Goal: Information Seeking & Learning: Check status

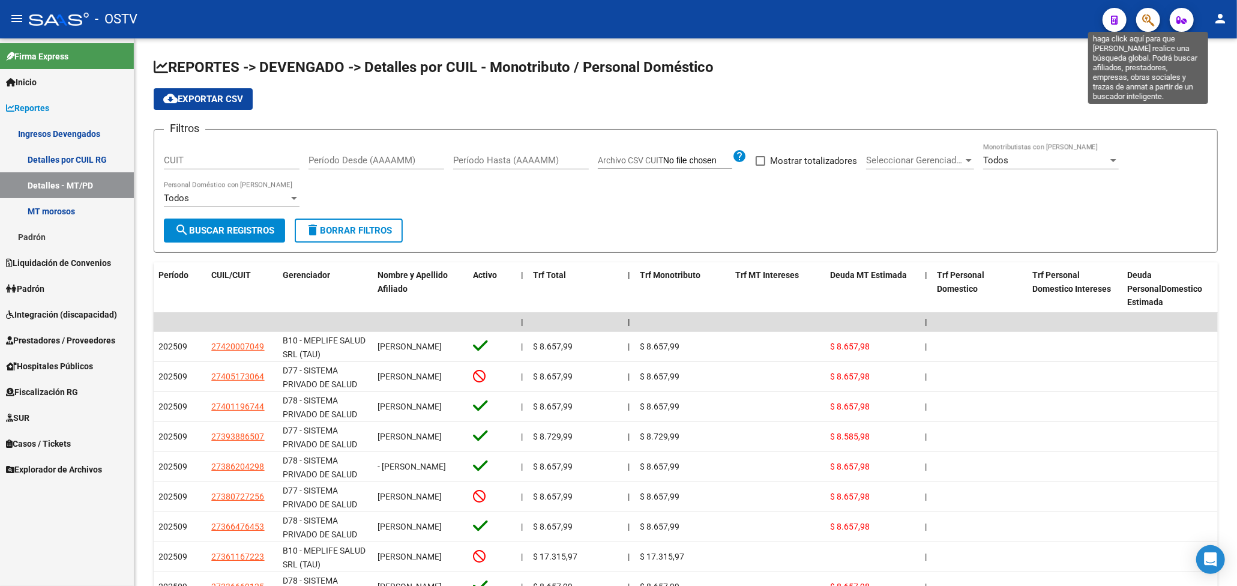
click at [1140, 23] on button "button" at bounding box center [1148, 20] width 24 height 24
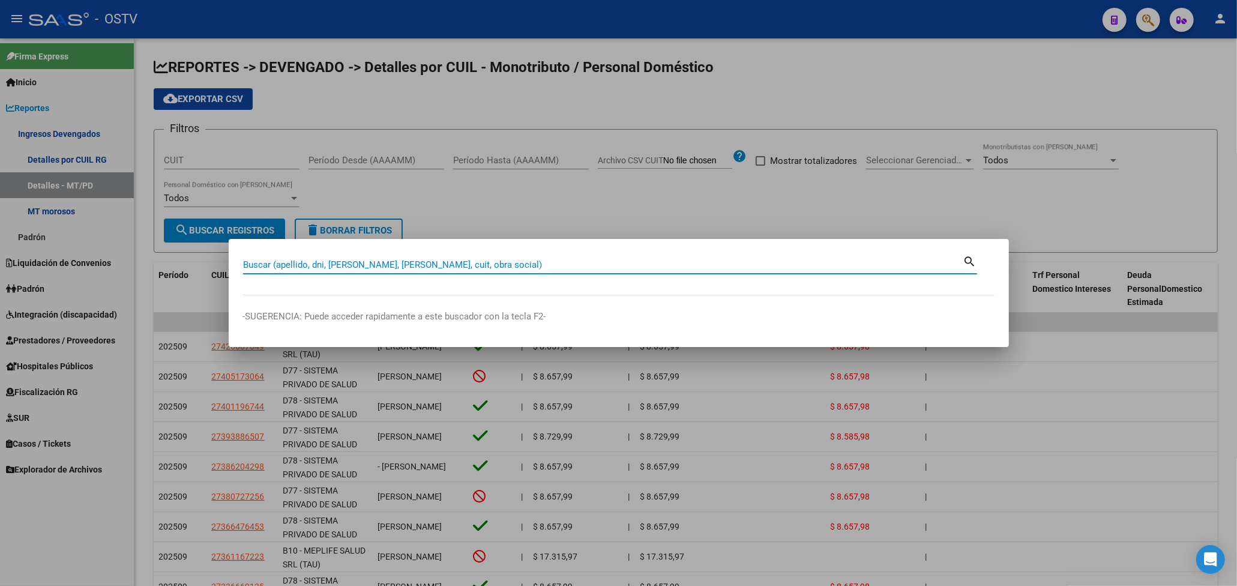
paste input "31641216"
type input "31641216"
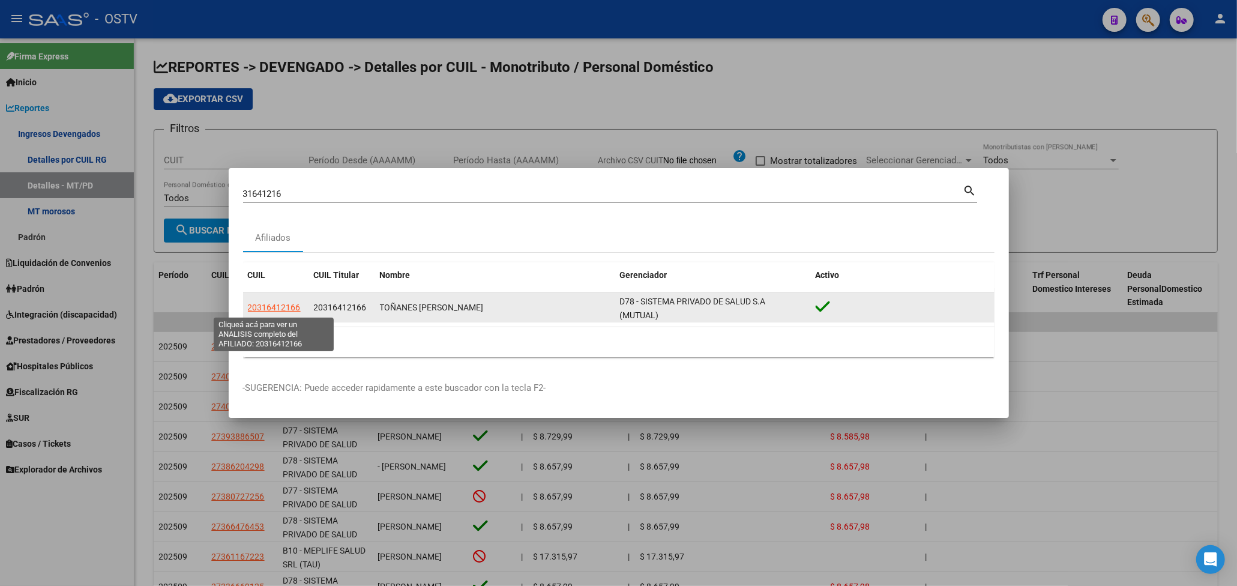
click at [265, 307] on span "20316412166" at bounding box center [274, 307] width 53 height 10
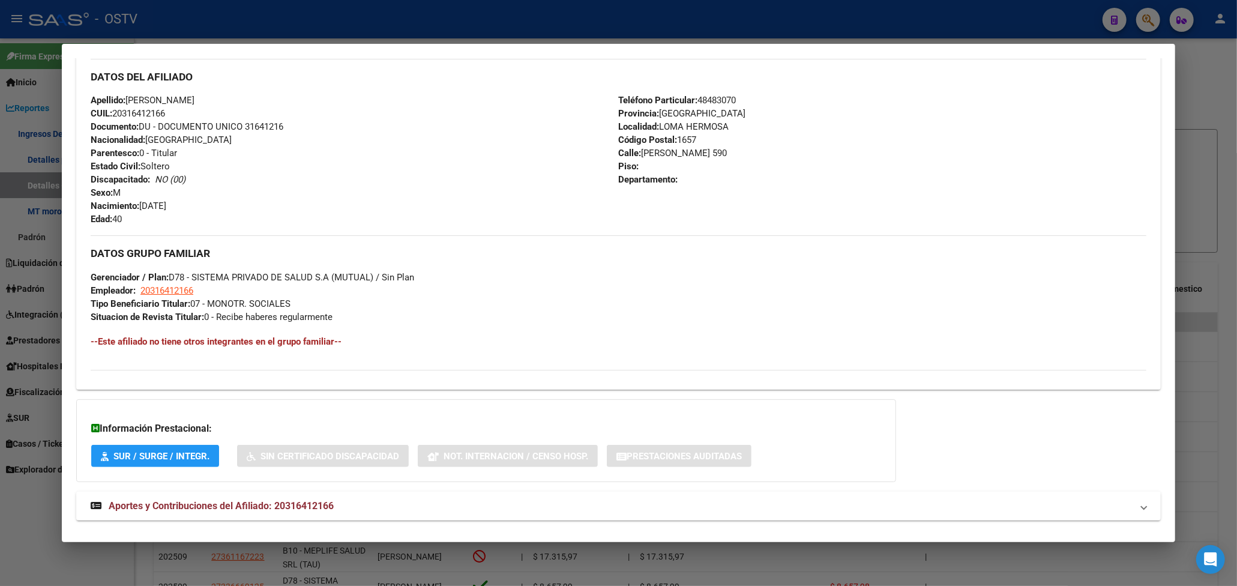
scroll to position [404, 0]
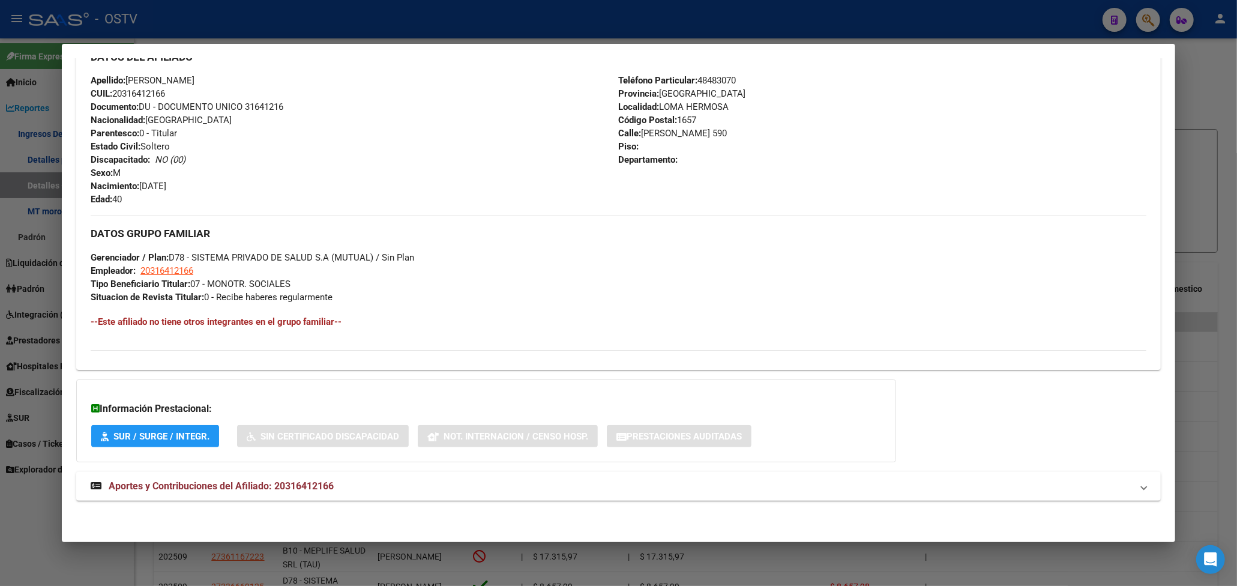
click at [263, 502] on div "DATOS PADRÓN ÁGIL: TOÑANES [PERSON_NAME] | ACTIVO | AFILIADO TITULAR Datos Pers…" at bounding box center [618, 105] width 1084 height 817
click at [263, 495] on mat-expansion-panel-header "Aportes y Contribuciones del Afiliado: 20316412166" at bounding box center [618, 486] width 1084 height 29
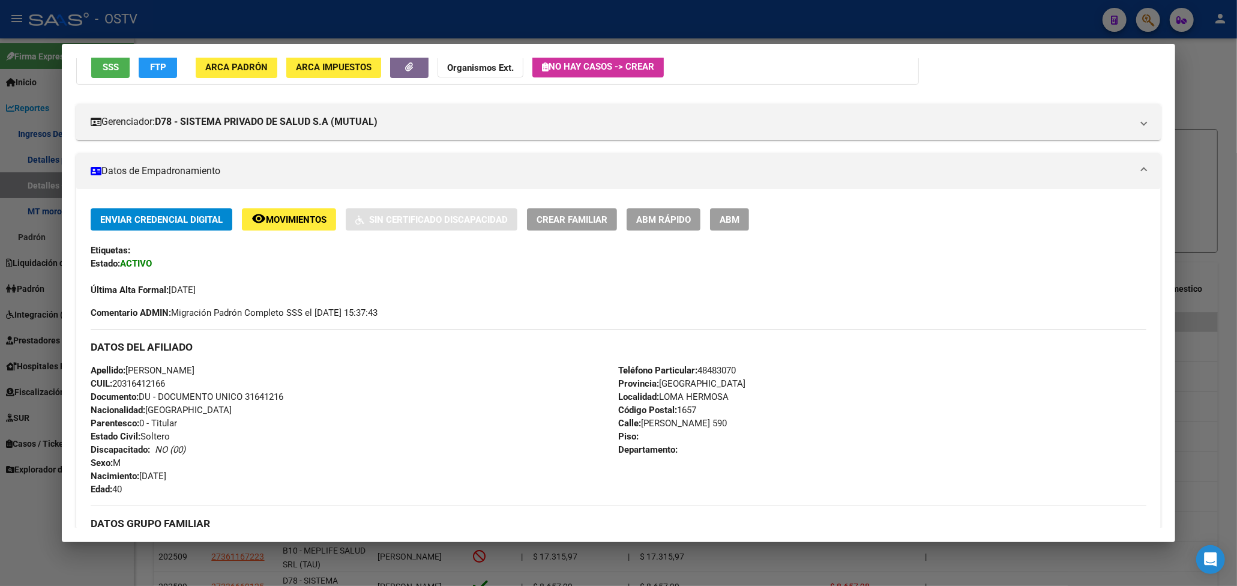
scroll to position [0, 0]
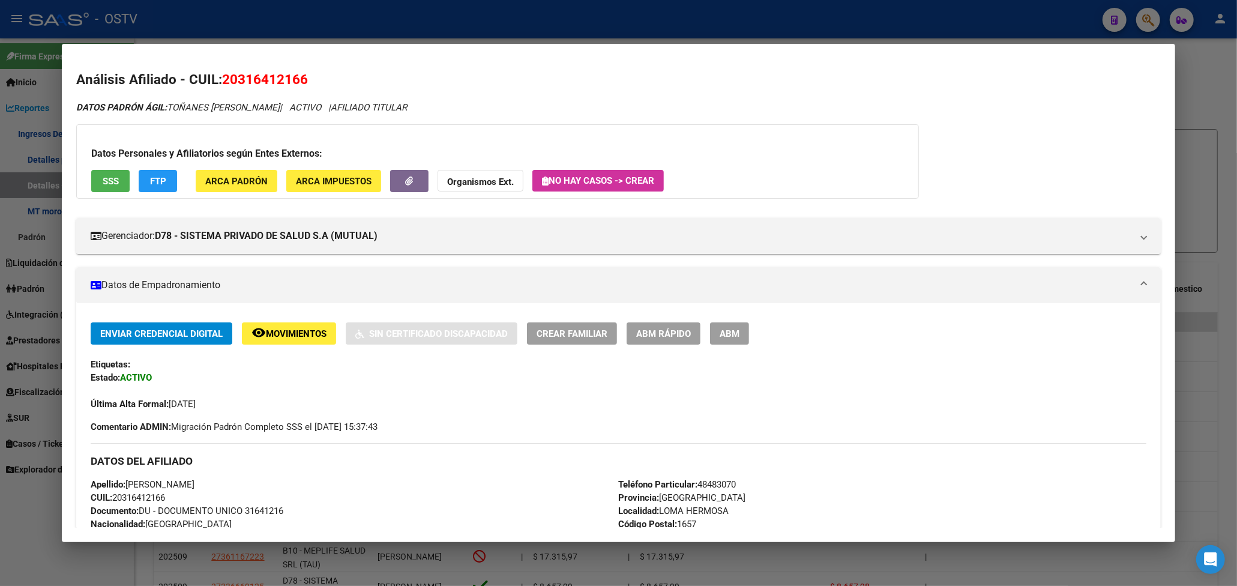
drag, startPoint x: 223, startPoint y: 77, endPoint x: 317, endPoint y: 77, distance: 93.6
click at [317, 77] on h2 "Análisis Afiliado - CUIL: 20316412166" at bounding box center [618, 80] width 1084 height 20
copy span "20316412166"
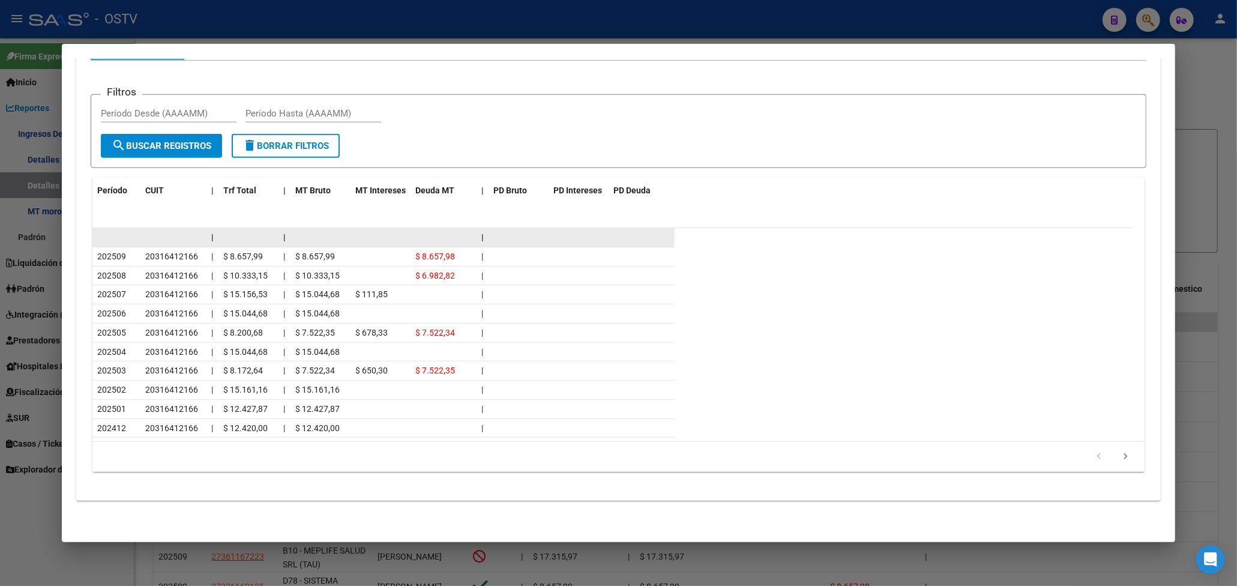
scroll to position [946, 0]
